Goal: Transaction & Acquisition: Purchase product/service

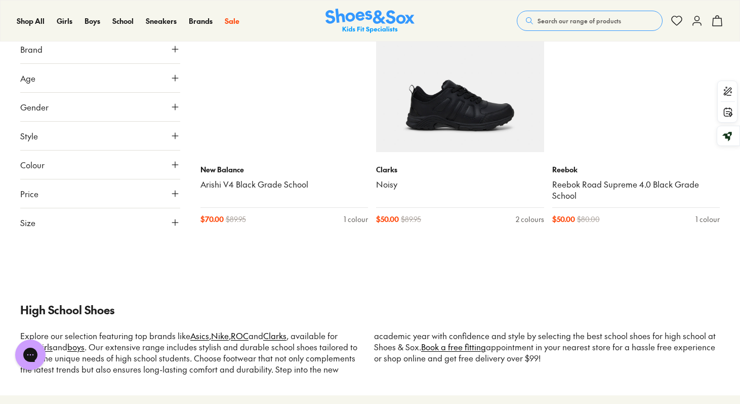
scroll to position [3797, 0]
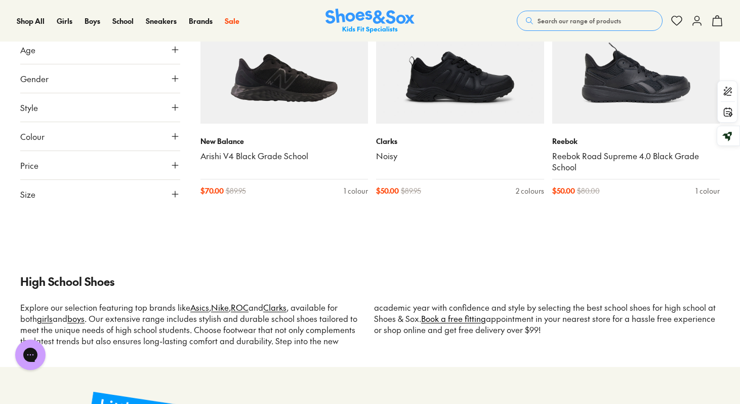
click at [565, 21] on span "Search our range of products" at bounding box center [580, 20] width 84 height 9
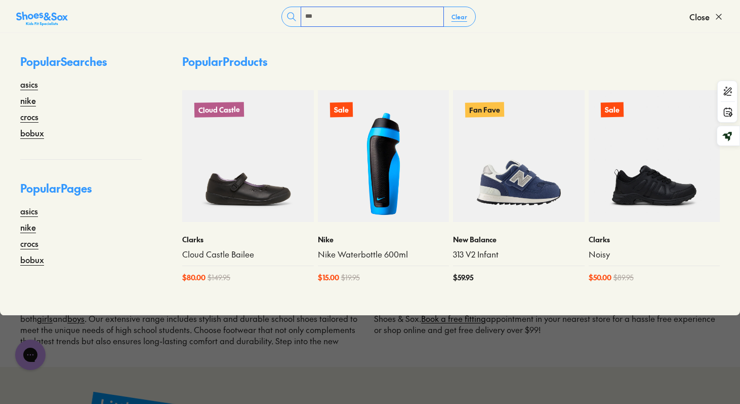
type input "***"
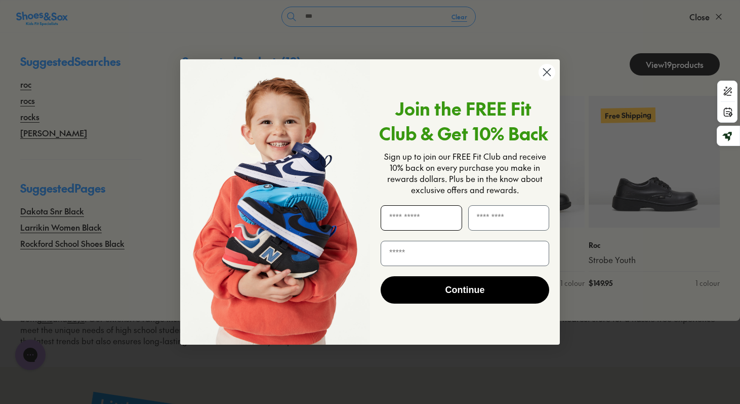
type input "*"
type input "**********"
click at [506, 208] on input "Last Name" at bounding box center [509, 217] width 82 height 25
type input "**"
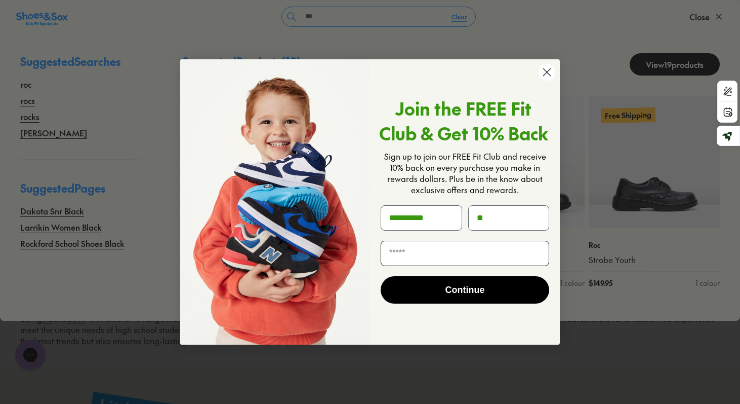
click at [434, 261] on input "Email" at bounding box center [465, 253] width 169 height 25
type input "**********"
click at [440, 289] on button "Continue" at bounding box center [465, 289] width 169 height 27
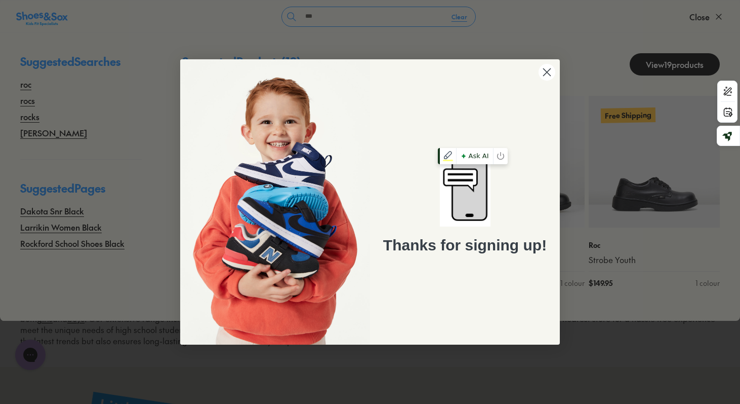
click at [464, 185] on img "POPUP Form" at bounding box center [465, 188] width 51 height 76
click at [549, 68] on circle "Close dialog" at bounding box center [547, 72] width 17 height 17
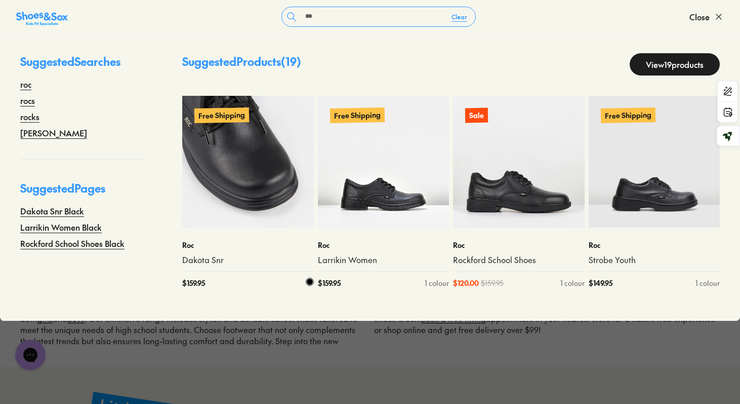
click at [197, 259] on link "Dakota Snr" at bounding box center [248, 259] width 132 height 11
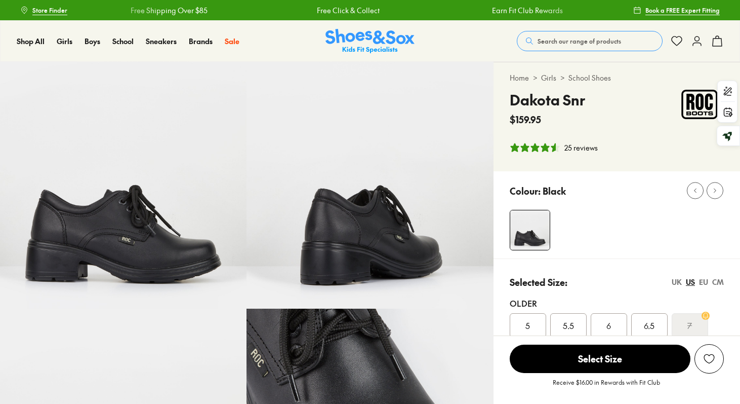
select select "*"
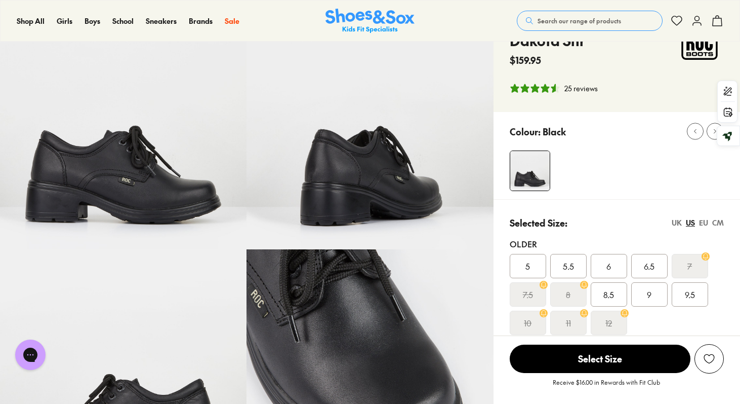
scroll to position [84, 0]
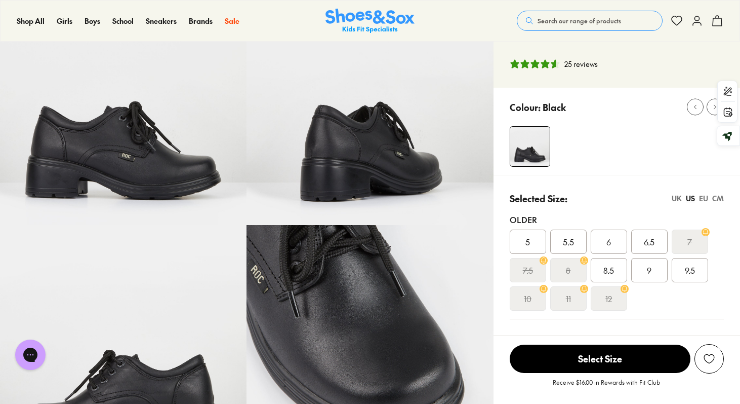
click at [675, 200] on div "UK" at bounding box center [677, 198] width 10 height 11
click at [649, 241] on span "4.5" at bounding box center [650, 242] width 12 height 12
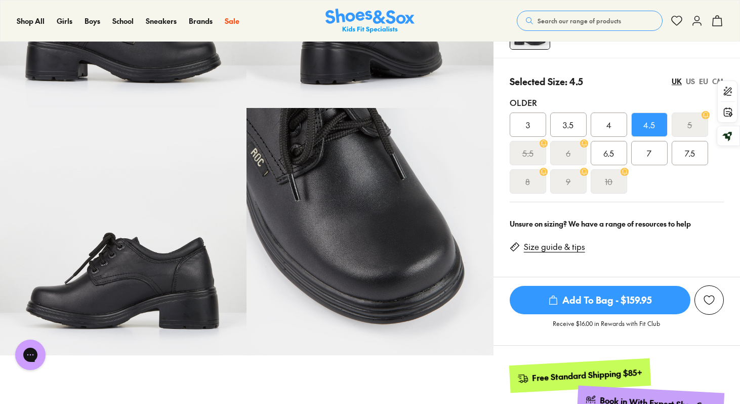
scroll to position [202, 0]
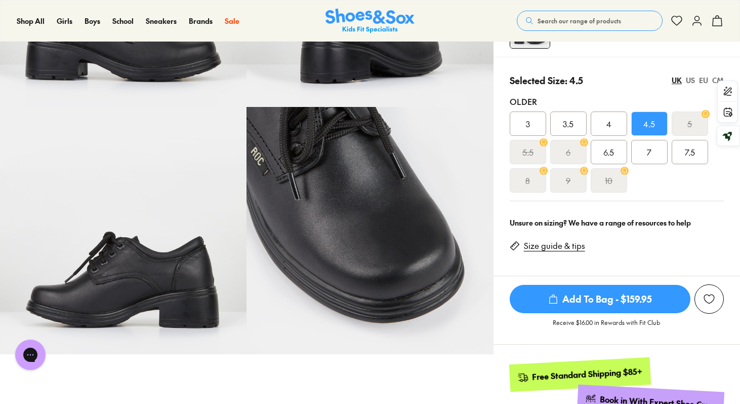
click at [701, 81] on div "EU" at bounding box center [703, 80] width 9 height 11
click at [689, 82] on div "US" at bounding box center [690, 80] width 9 height 11
click at [676, 81] on div "UK" at bounding box center [677, 80] width 10 height 11
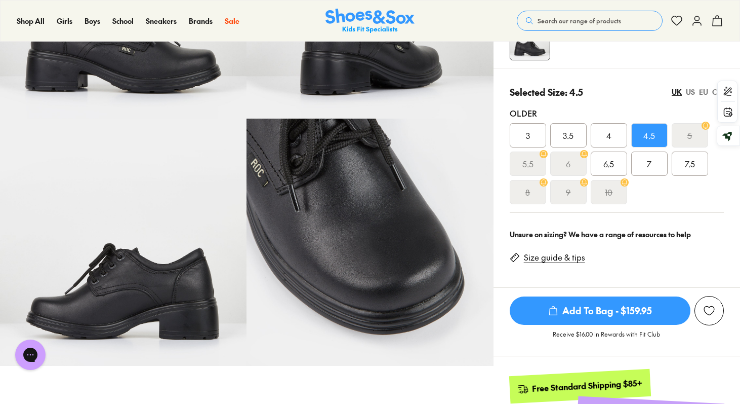
scroll to position [191, 0]
